Goal: Information Seeking & Learning: Learn about a topic

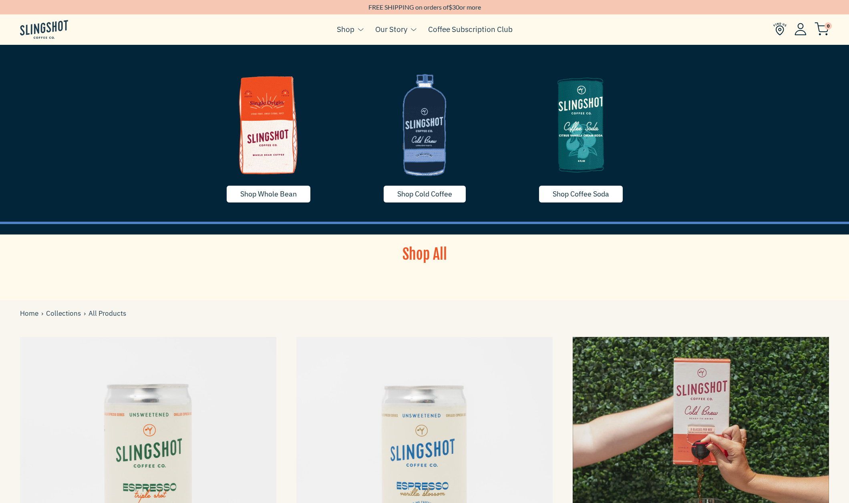
scroll to position [272, 0]
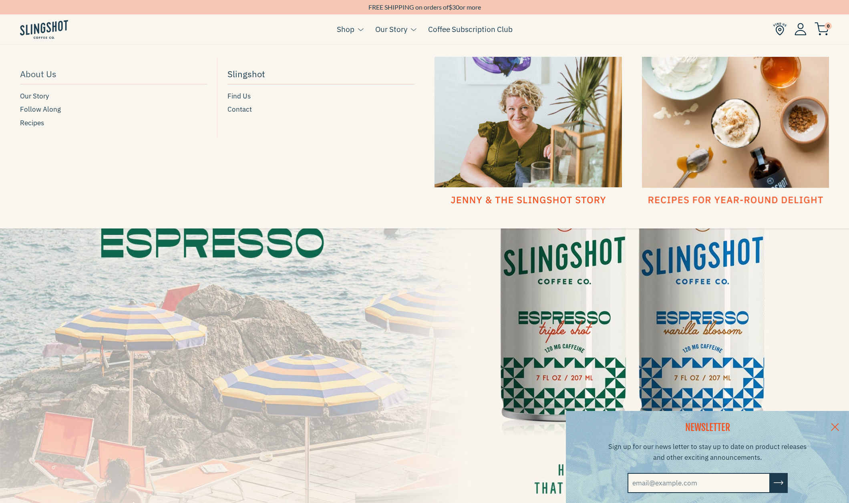
click at [41, 72] on span "About Us" at bounding box center [38, 74] width 36 height 14
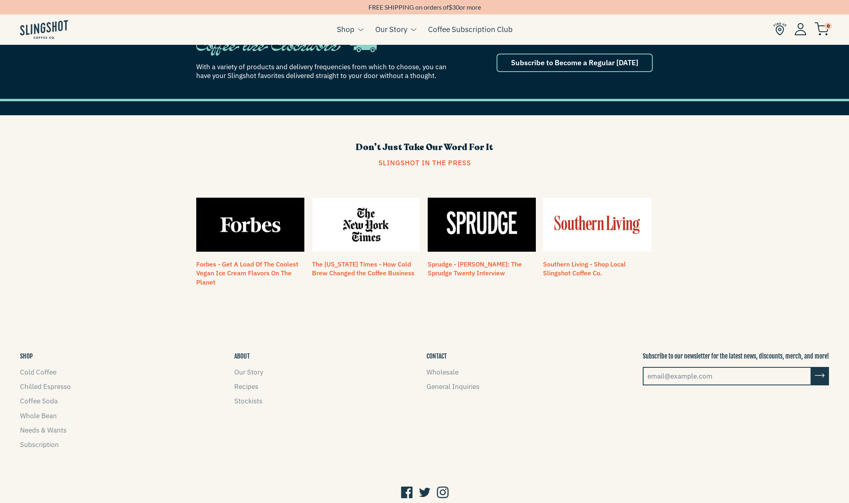
scroll to position [575, 0]
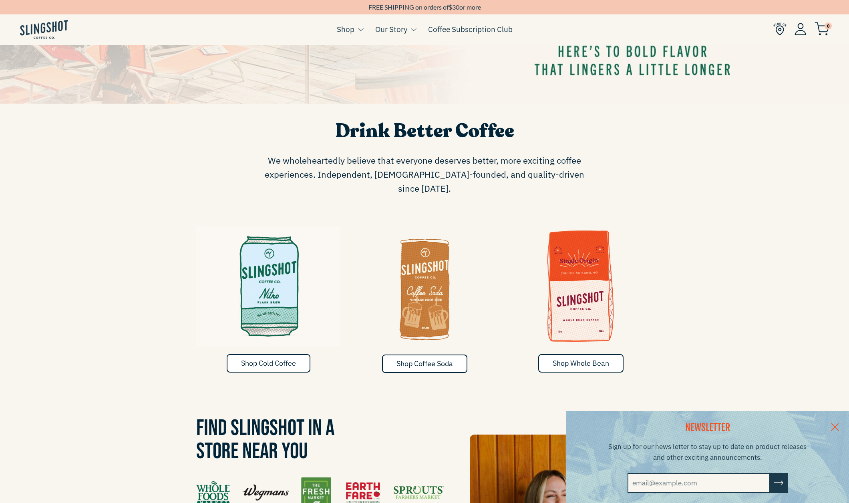
scroll to position [463, 0]
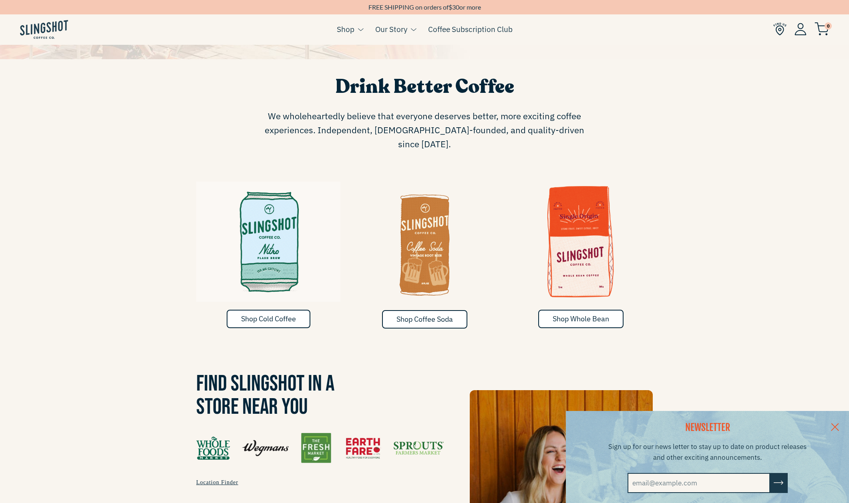
click at [845, 426] on link at bounding box center [835, 426] width 28 height 31
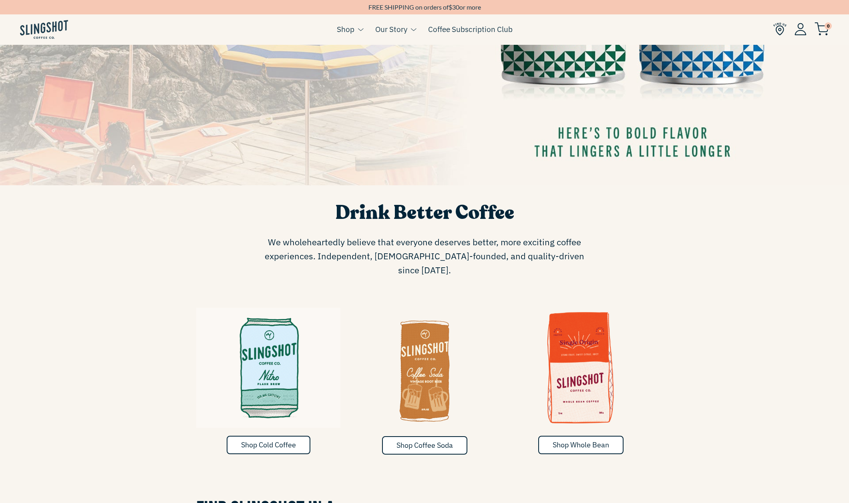
scroll to position [0, 0]
